Goal: Information Seeking & Learning: Learn about a topic

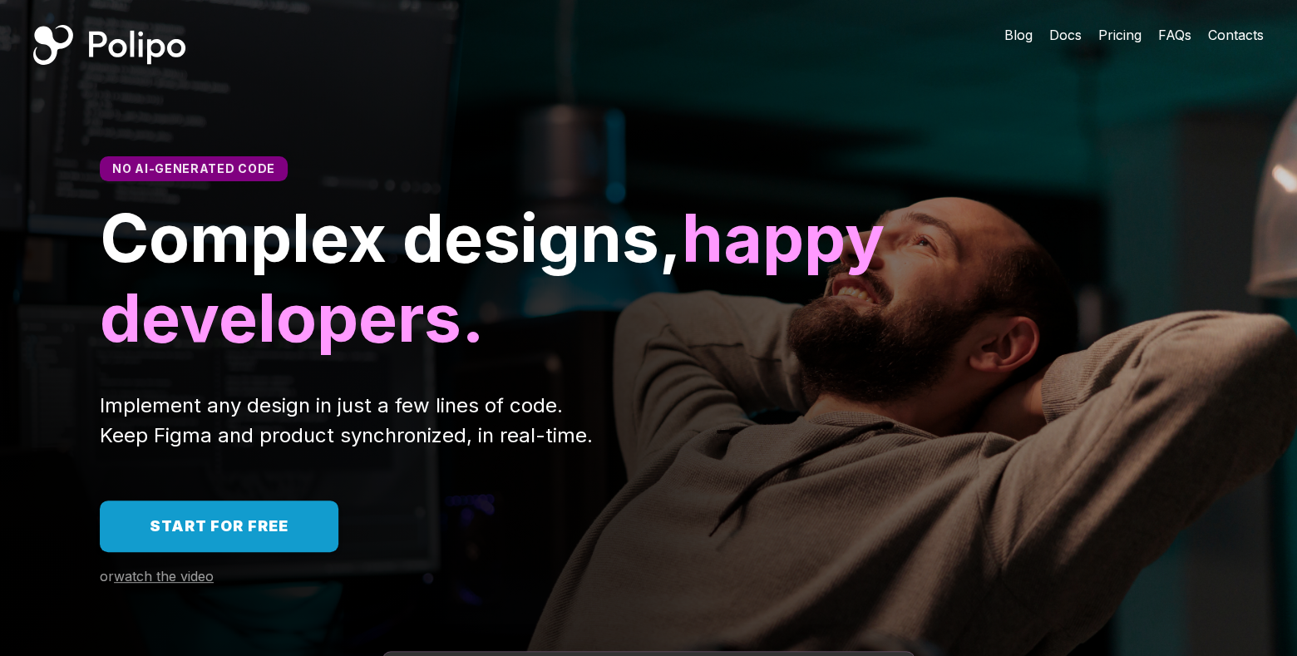
click at [1108, 41] on span "Pricing" at bounding box center [1119, 35] width 43 height 17
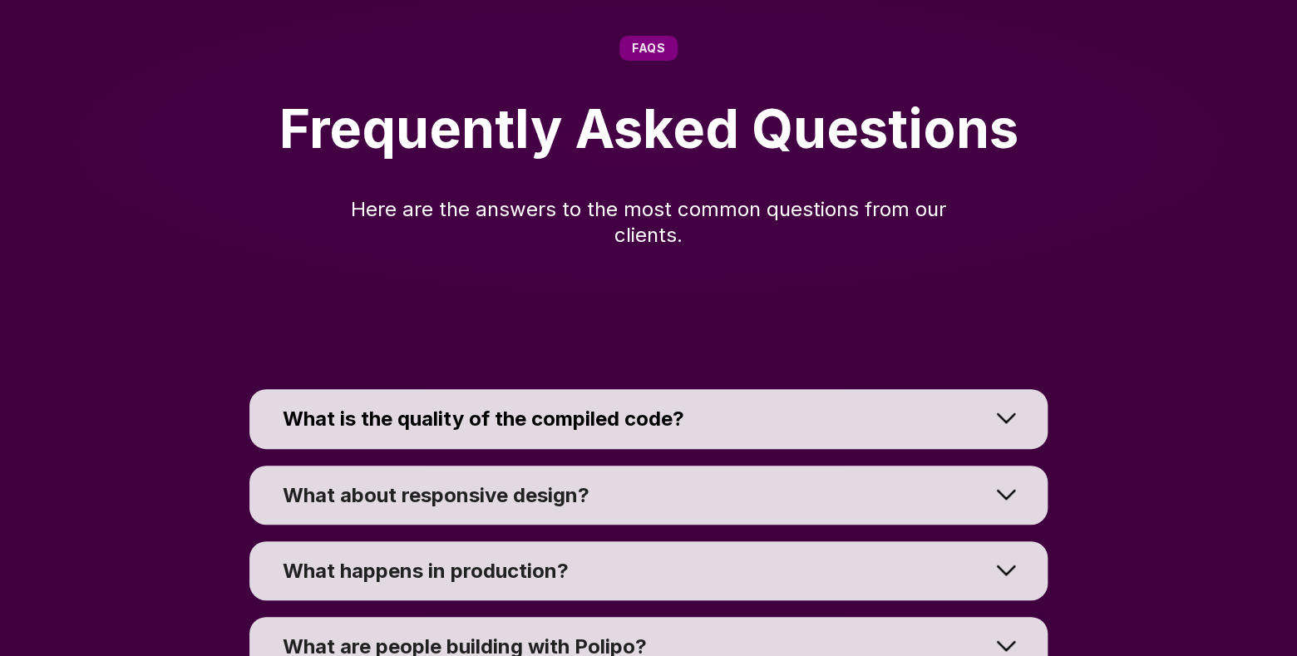
scroll to position [12058, 0]
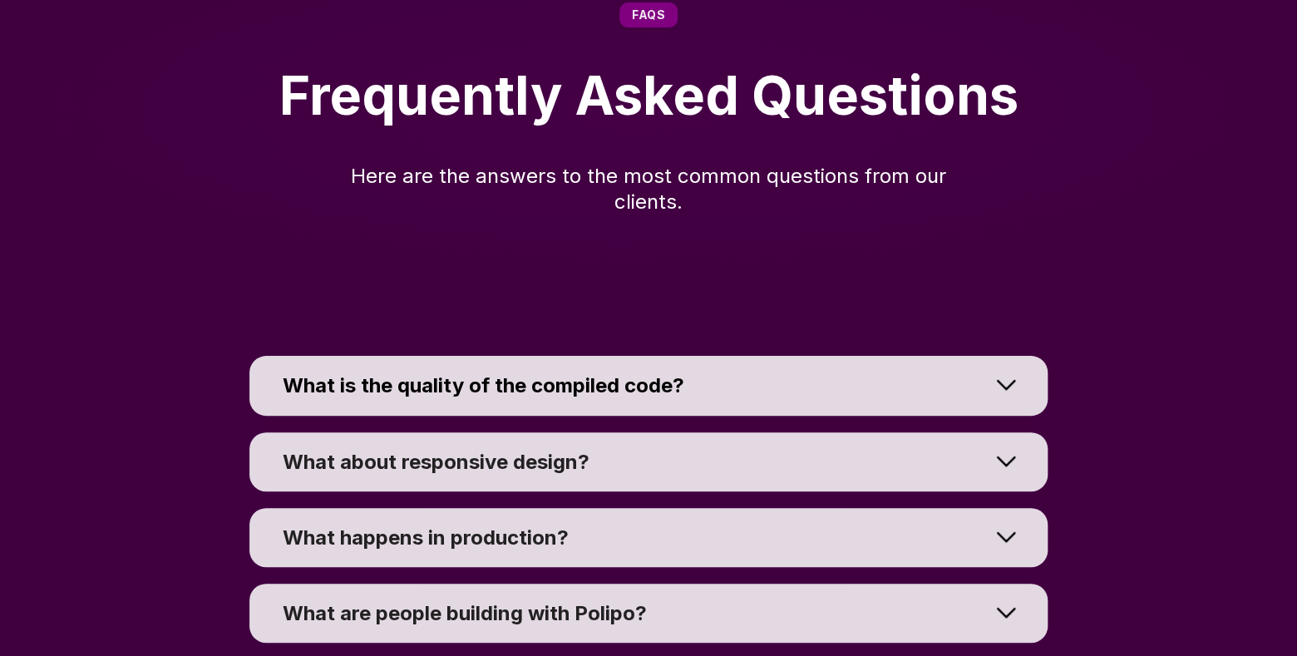
click at [1015, 378] on div at bounding box center [1005, 385] width 83 height 75
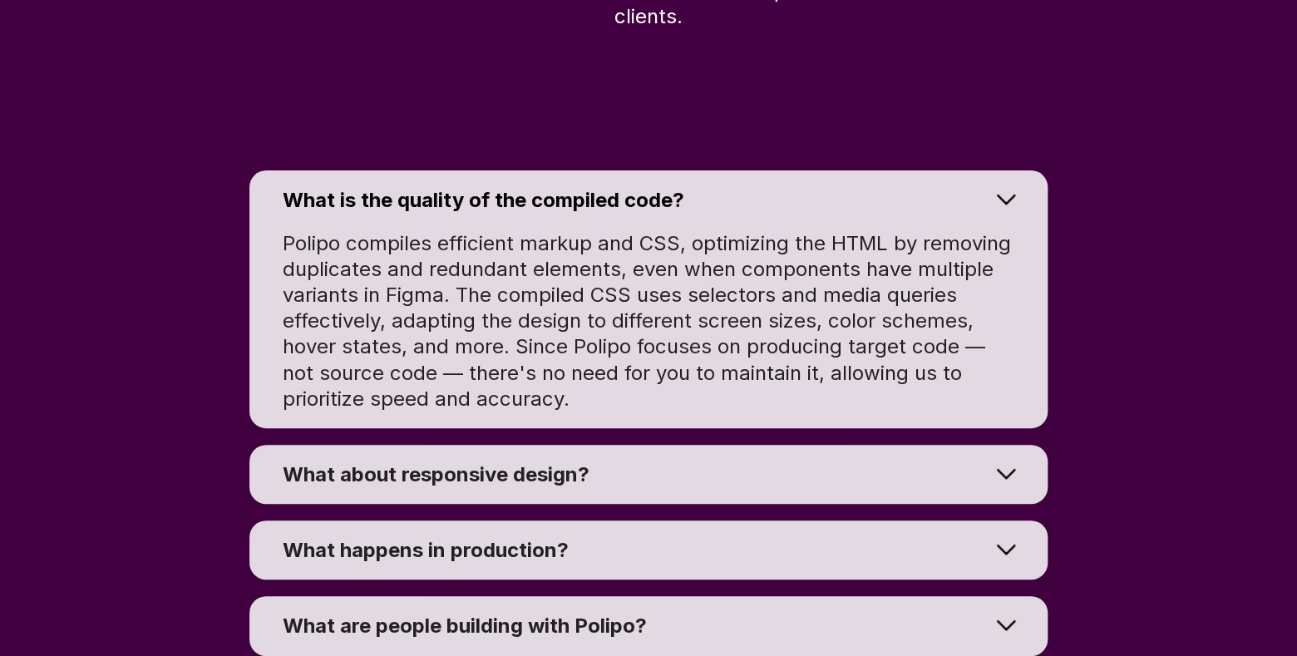
scroll to position [12257, 0]
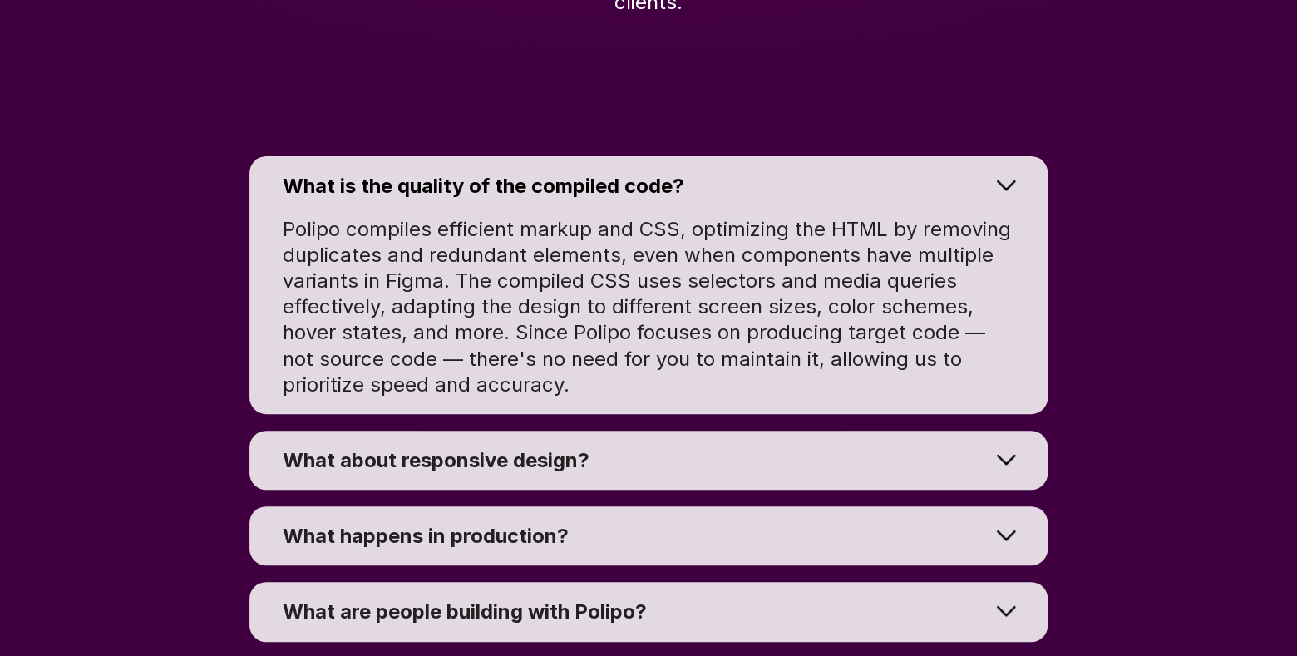
click at [1008, 457] on div at bounding box center [1005, 459] width 83 height 75
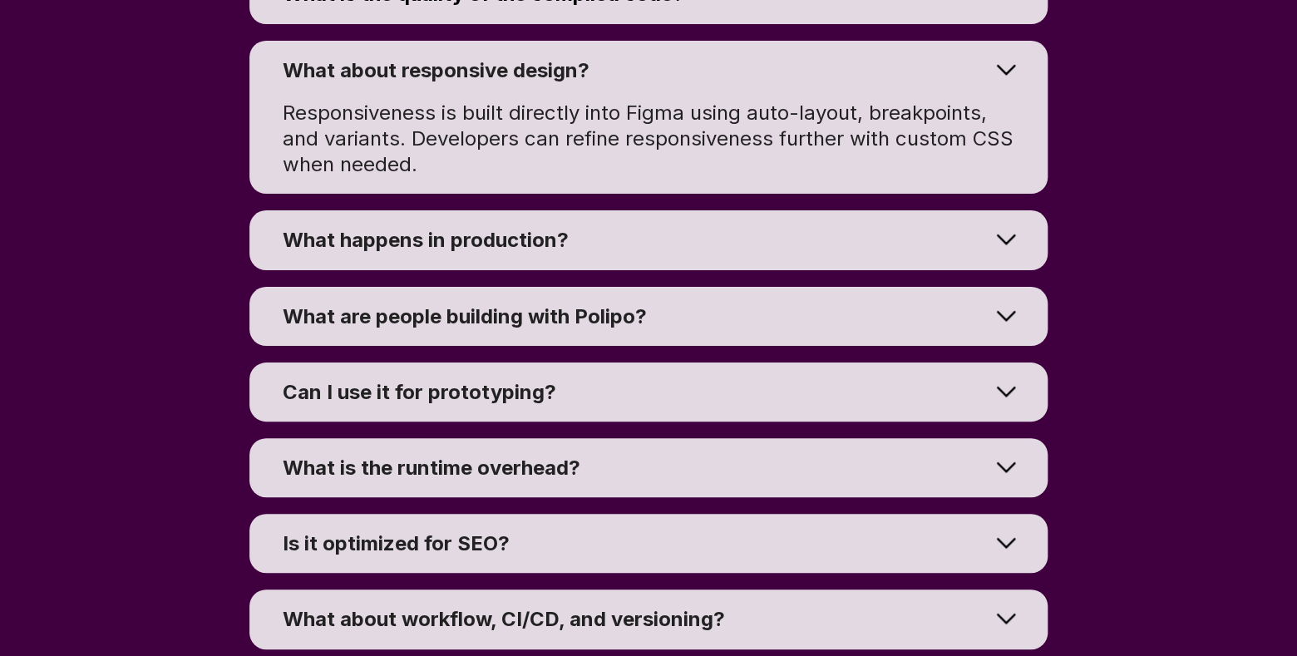
scroll to position [12457, 0]
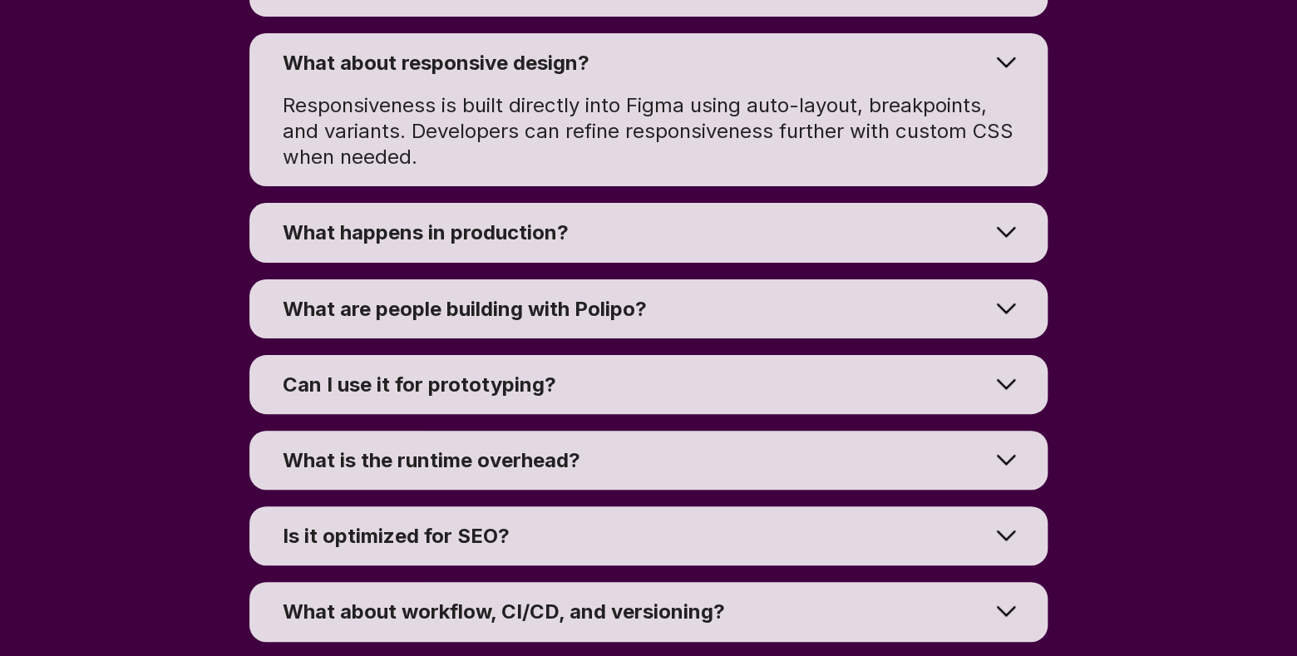
click at [1002, 237] on div at bounding box center [1005, 232] width 83 height 75
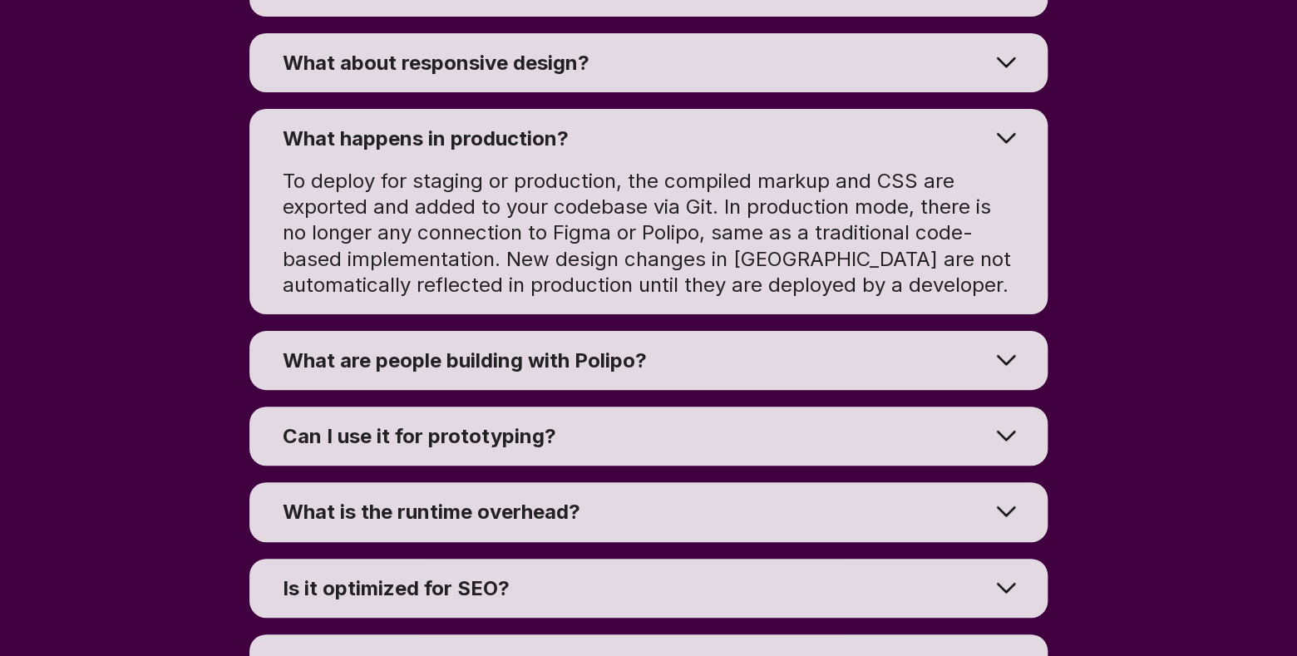
click at [1003, 360] on div at bounding box center [1005, 360] width 83 height 75
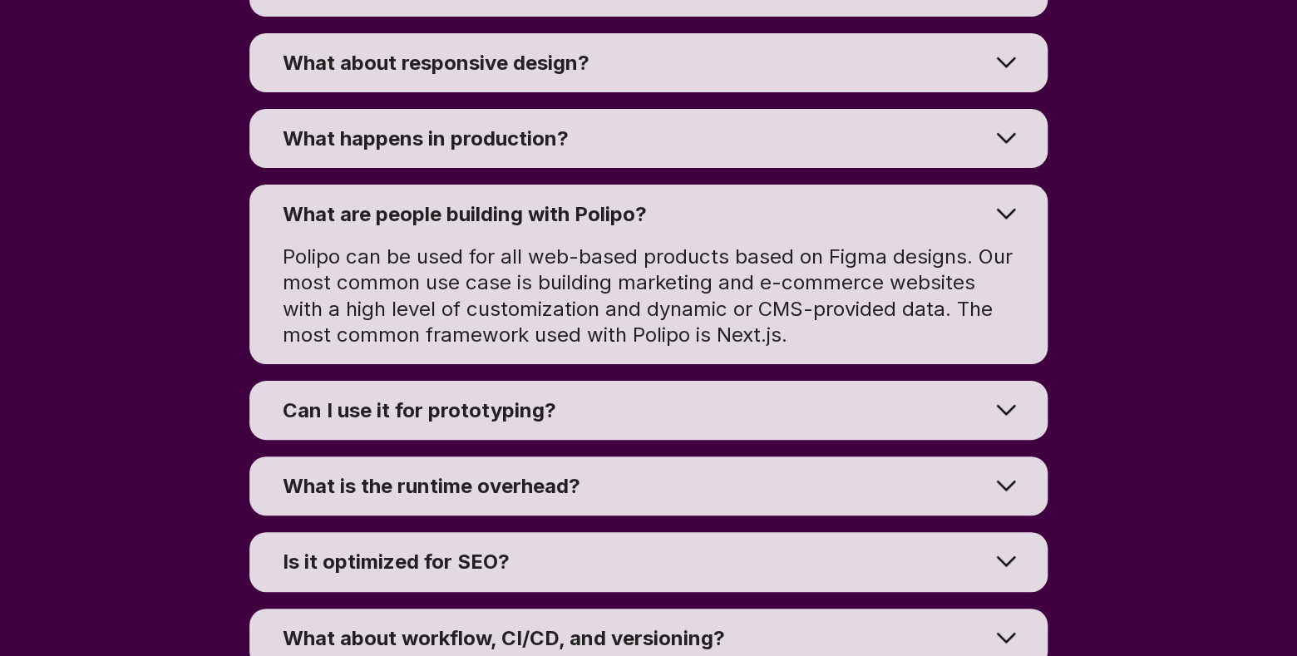
click at [1006, 417] on div at bounding box center [1005, 409] width 83 height 75
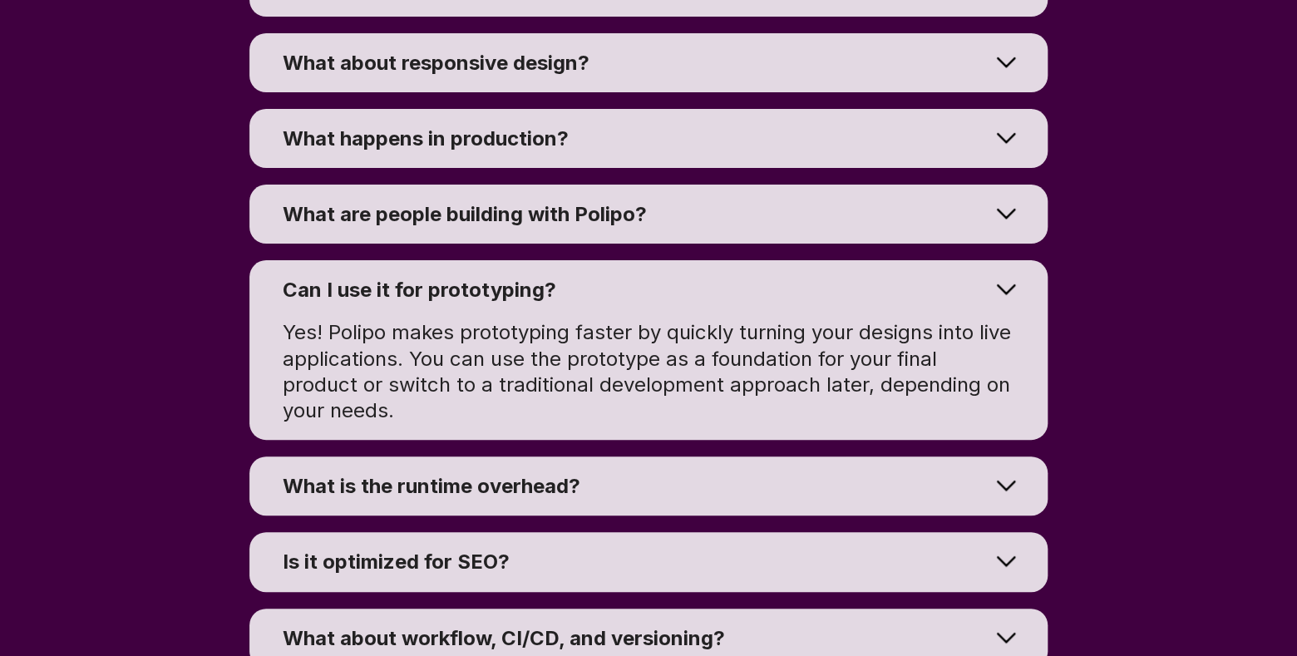
click at [1000, 488] on div at bounding box center [1005, 485] width 83 height 75
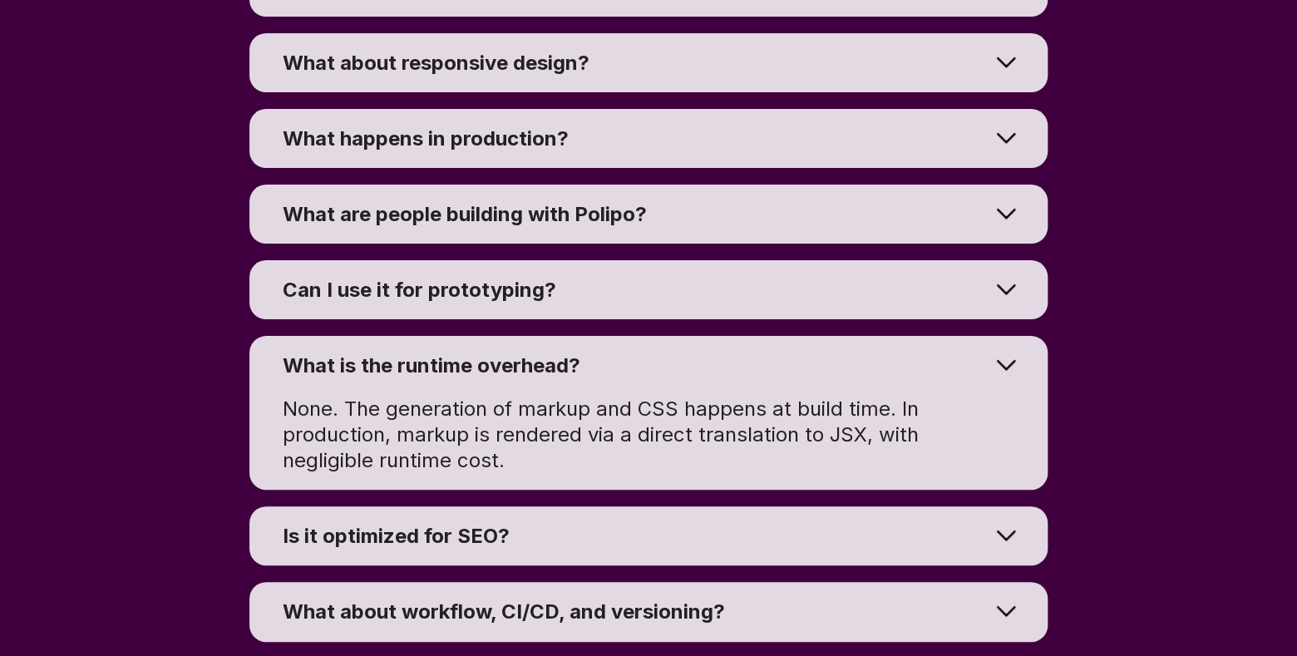
click at [1008, 530] on div at bounding box center [1005, 535] width 83 height 75
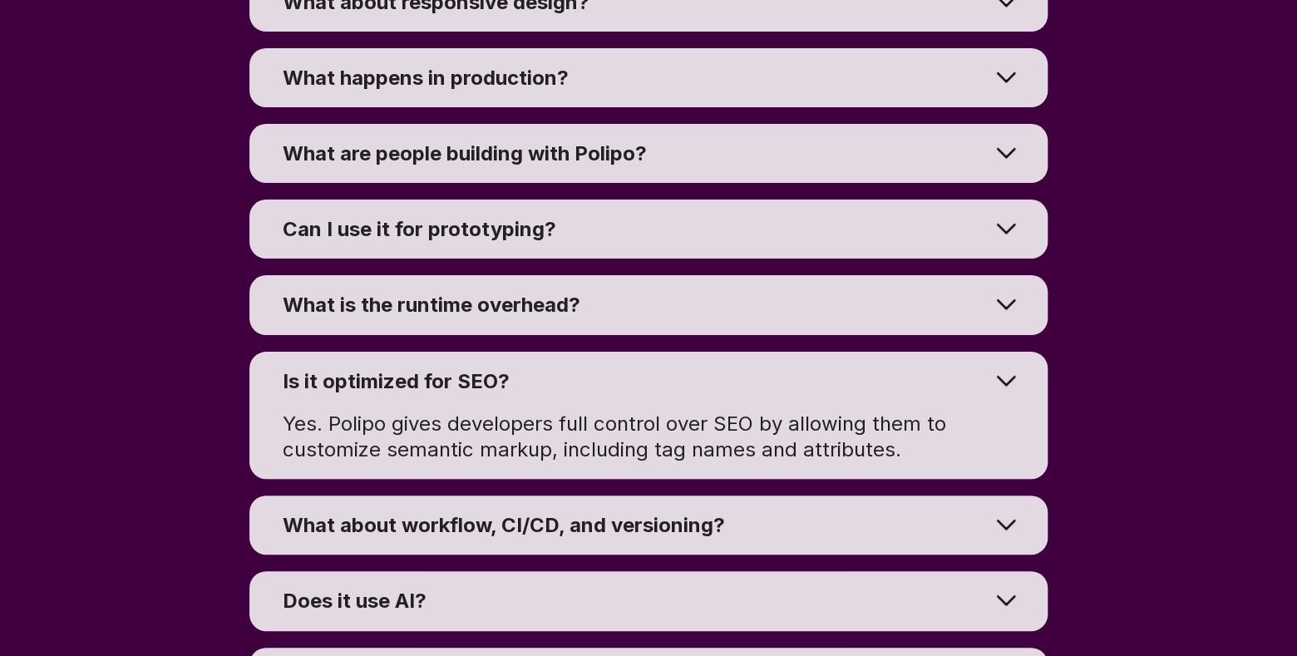
scroll to position [12557, 0]
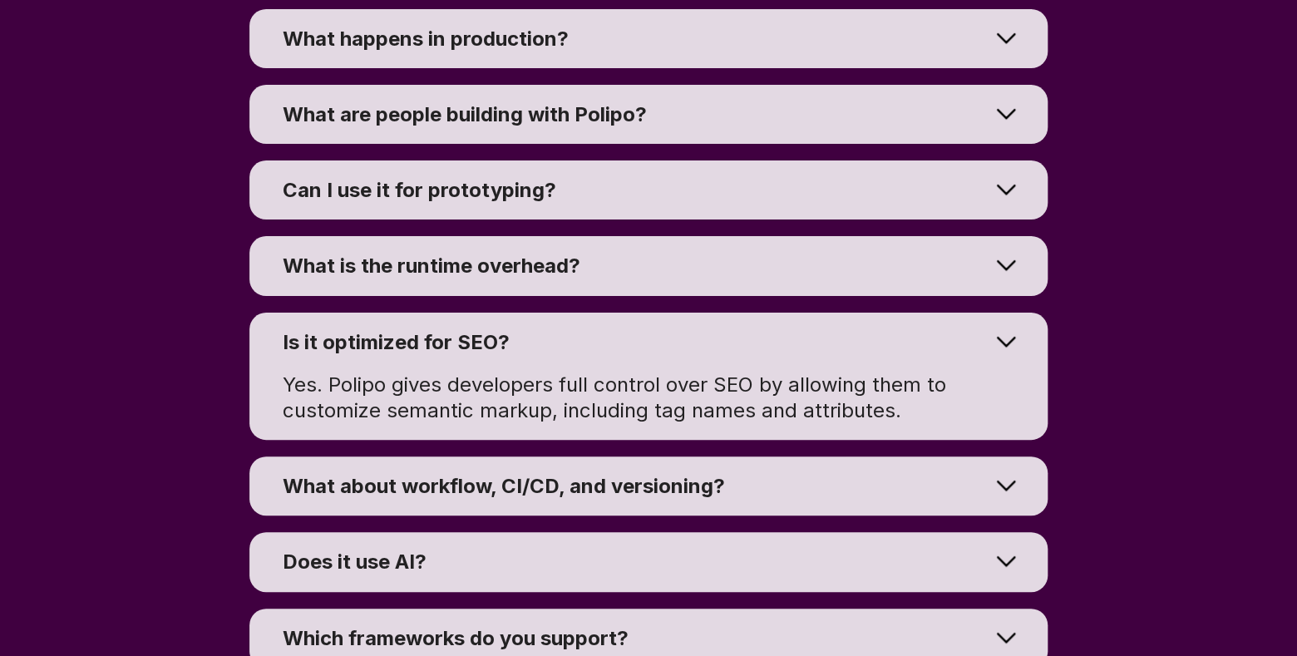
click at [1009, 496] on div at bounding box center [1005, 485] width 83 height 75
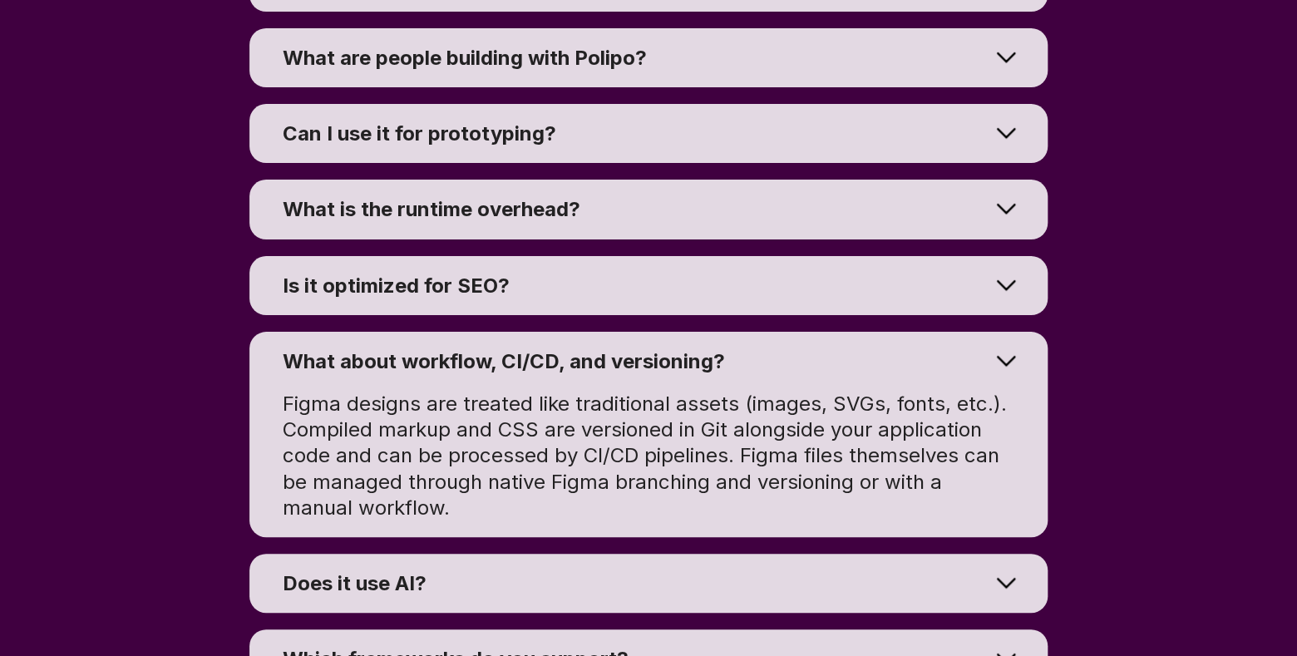
scroll to position [12656, 0]
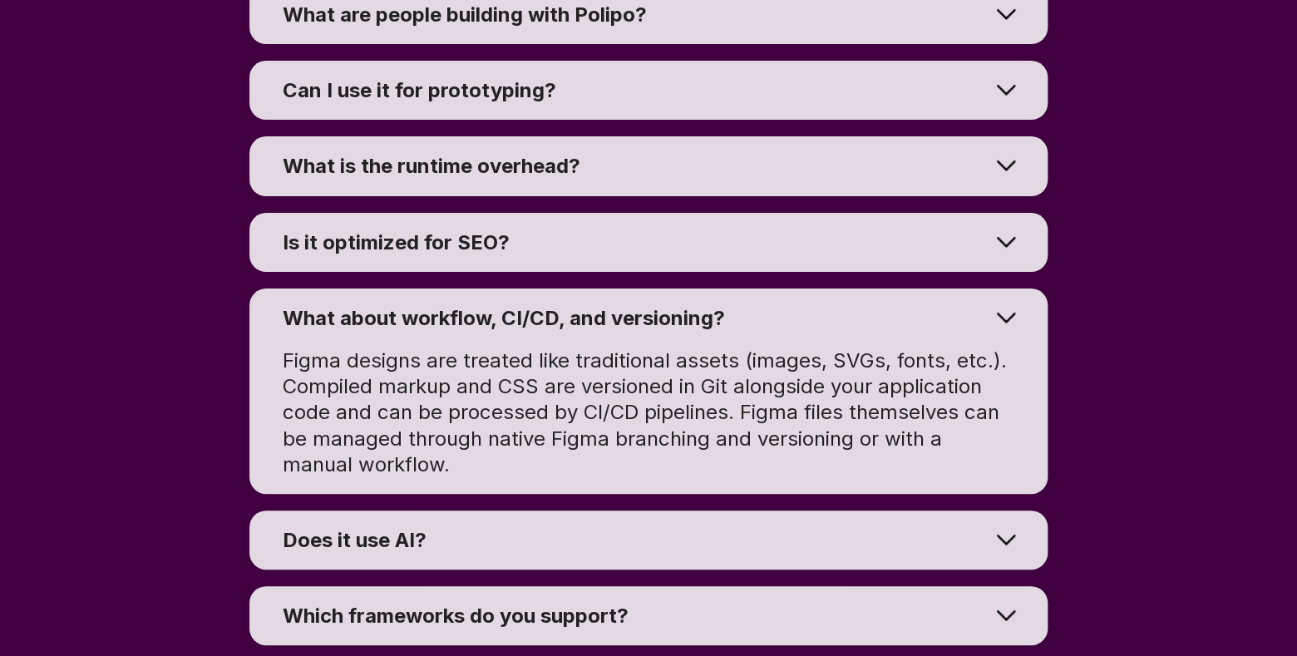
click at [1001, 536] on div at bounding box center [1005, 539] width 83 height 75
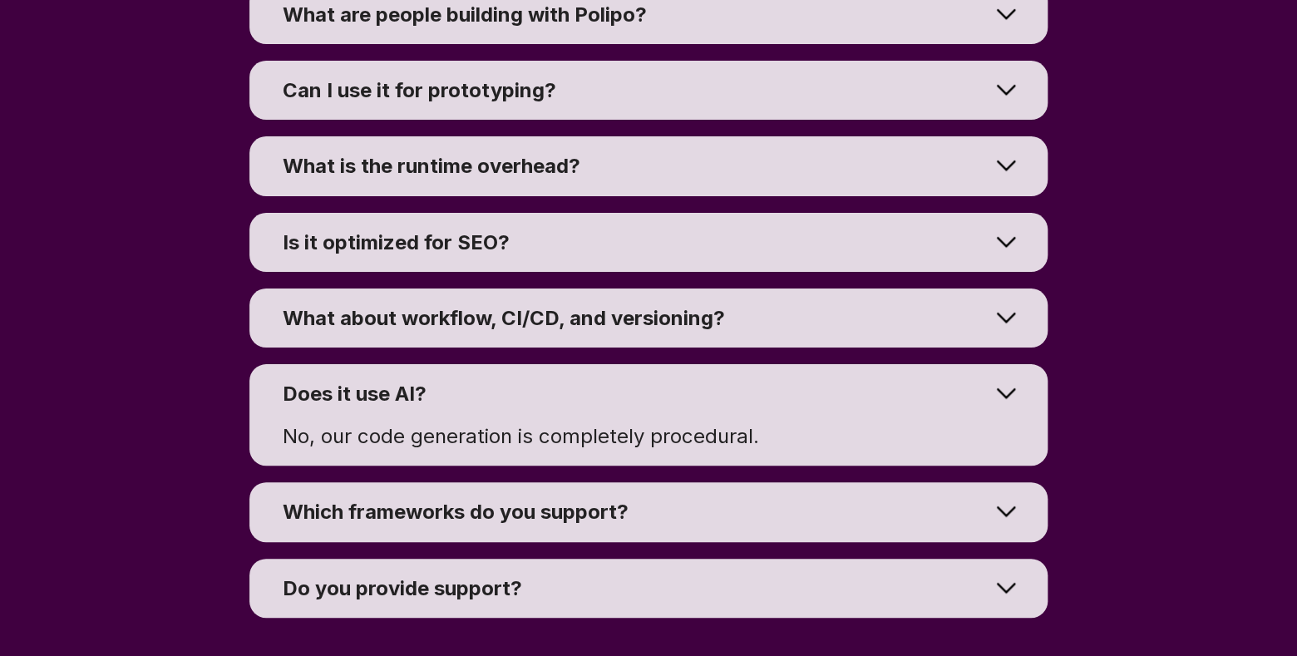
click at [1006, 514] on div at bounding box center [1005, 511] width 83 height 75
